Goal: Consume media (video, audio)

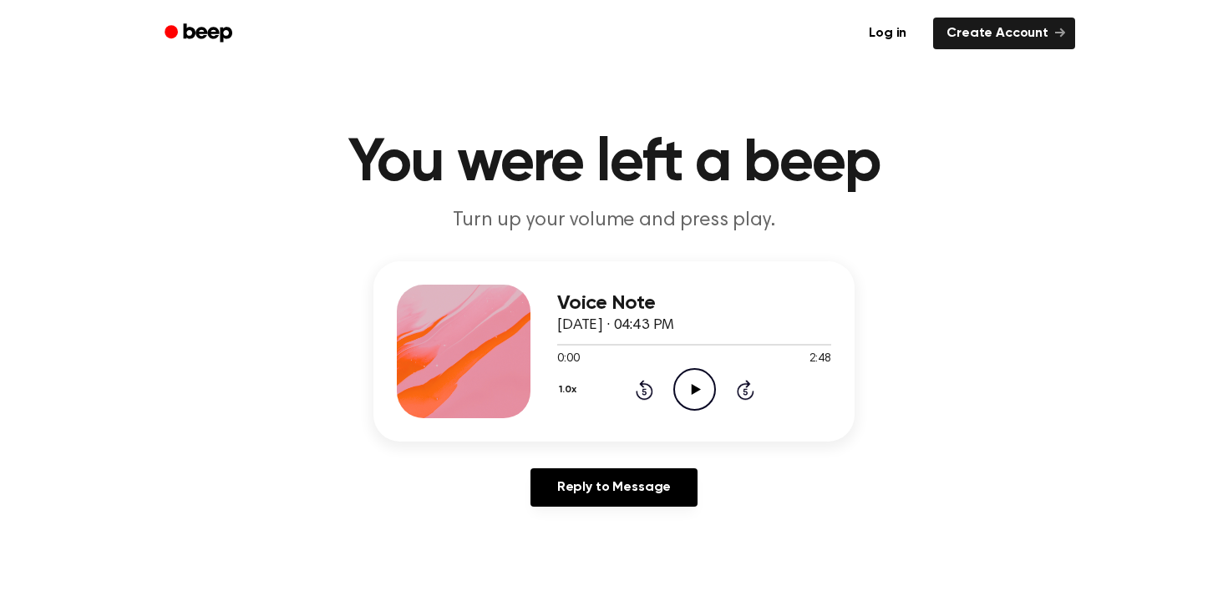
click at [702, 401] on icon "Play Audio" at bounding box center [694, 389] width 43 height 43
click at [693, 393] on icon "Pause Audio" at bounding box center [694, 389] width 43 height 43
click at [698, 377] on icon "Play Audio" at bounding box center [694, 389] width 43 height 43
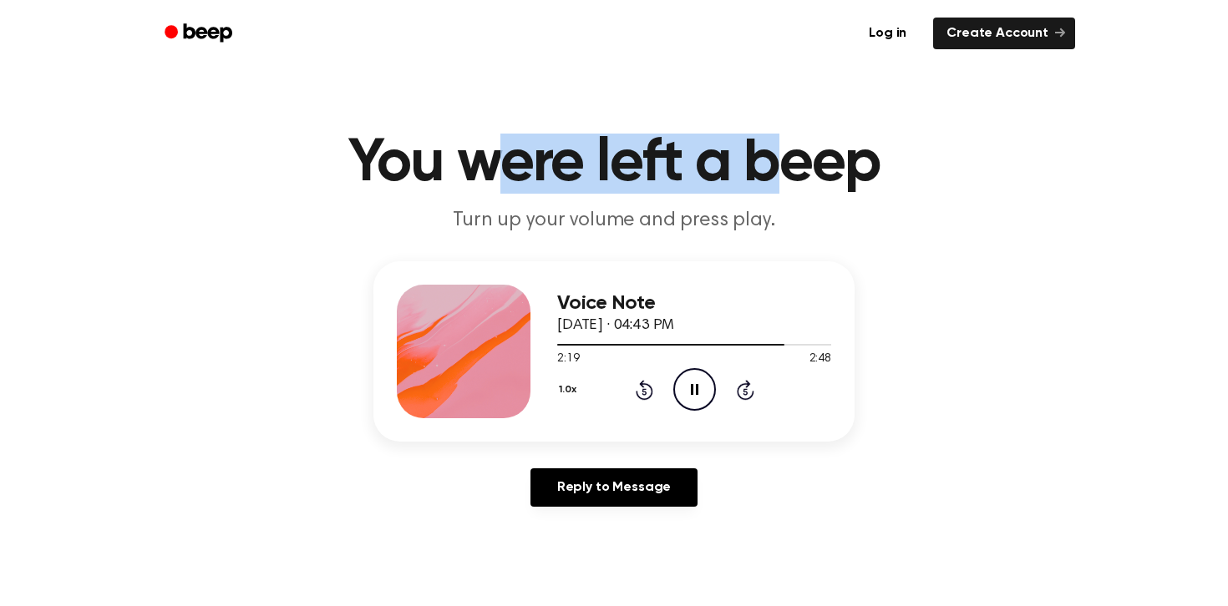
drag, startPoint x: 497, startPoint y: 150, endPoint x: 794, endPoint y: 155, distance: 297.4
click at [794, 155] on h1 "You were left a beep" at bounding box center [613, 164] width 855 height 60
click at [945, 236] on main "You were left a beep Turn up your volume and press play. Voice Note [DATE] · 04…" at bounding box center [614, 515] width 1228 height 1030
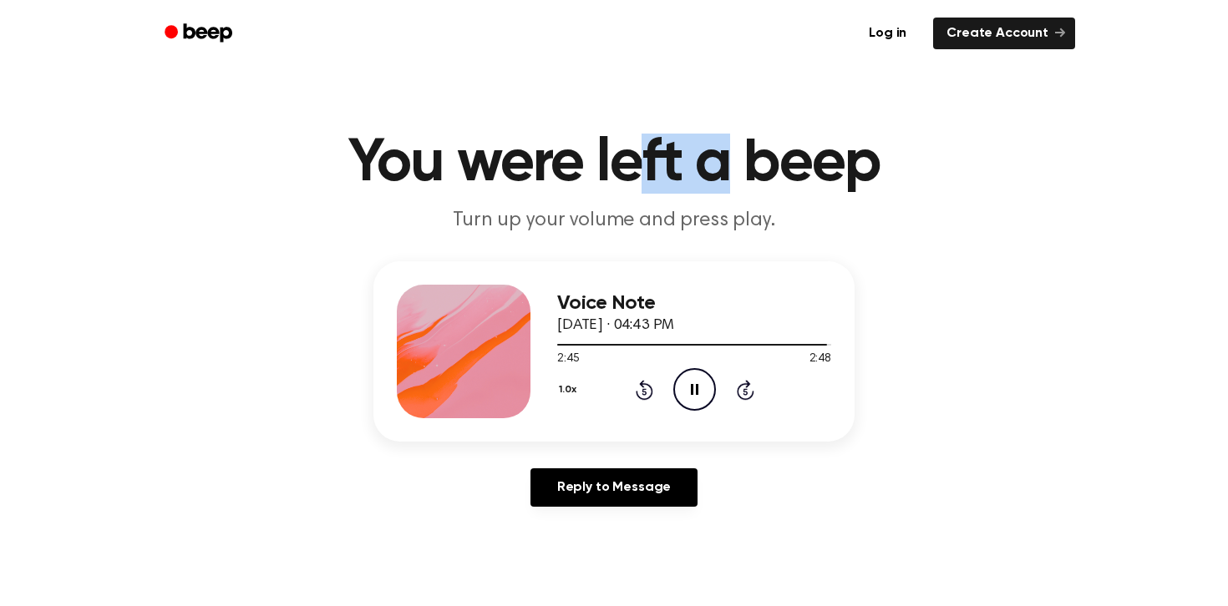
drag, startPoint x: 723, startPoint y: 173, endPoint x: 630, endPoint y: 180, distance: 93.9
click at [630, 180] on h1 "You were left a beep" at bounding box center [613, 164] width 855 height 60
